Goal: Go to known website: Access a specific website the user already knows

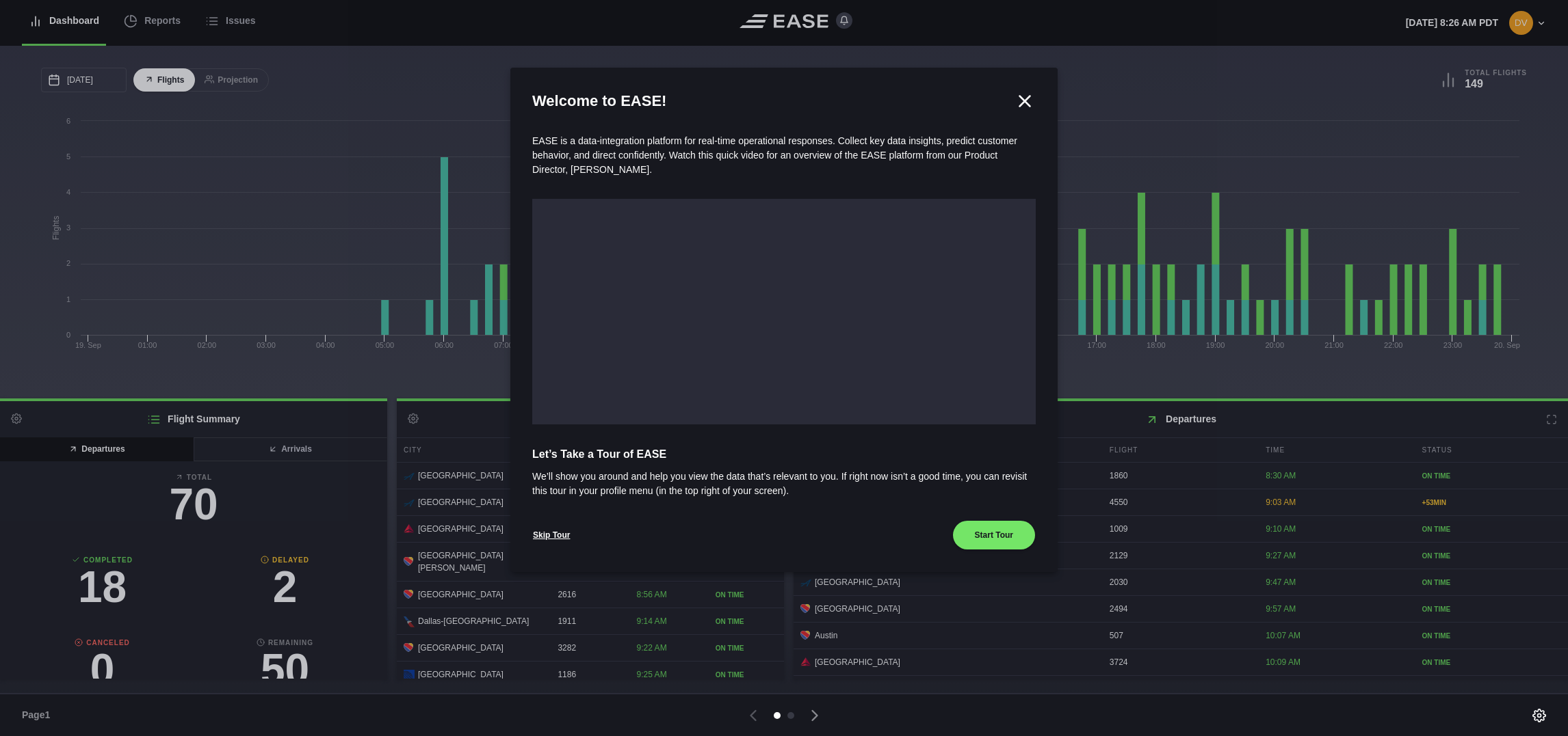
click at [1023, 101] on icon at bounding box center [1025, 101] width 10 height 10
